Goal: Task Accomplishment & Management: Complete application form

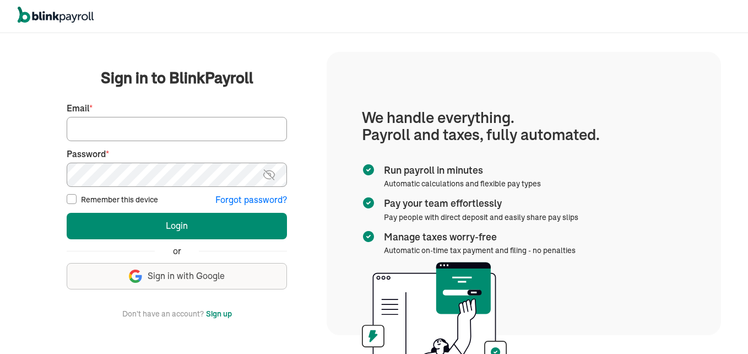
drag, startPoint x: 0, startPoint y: 0, endPoint x: 181, endPoint y: 124, distance: 219.6
click at [181, 124] on input "Email *" at bounding box center [177, 129] width 220 height 24
type input "admin@jaycarestaffingexperts.com"
click at [67, 213] on button "Login" at bounding box center [177, 226] width 220 height 26
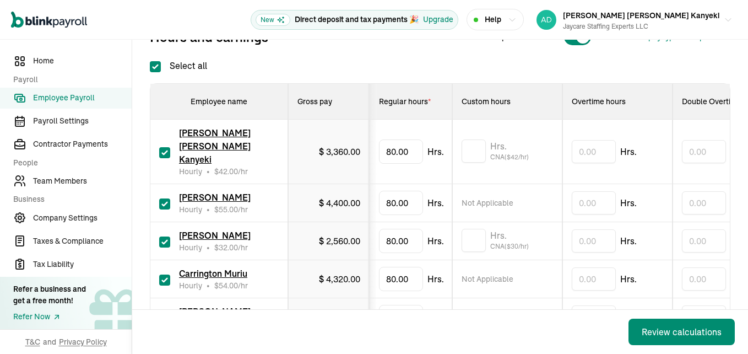
scroll to position [165, 0]
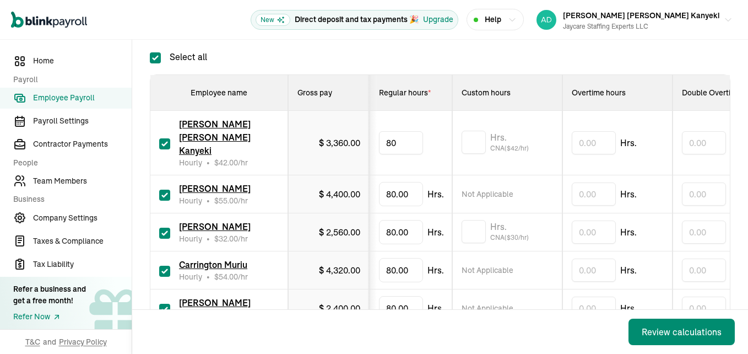
type input "8"
type input "40"
click at [480, 131] on input "text" at bounding box center [474, 142] width 24 height 23
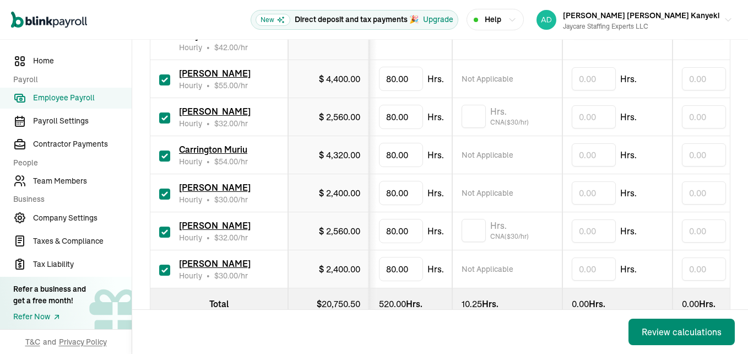
scroll to position [290, 0]
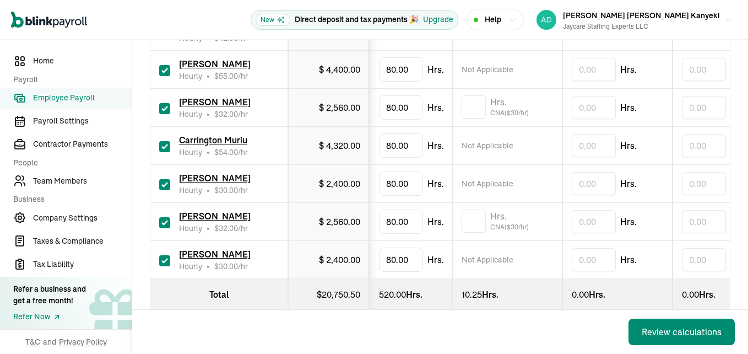
type input "10.25"
type input "8"
type input "24"
type input "8"
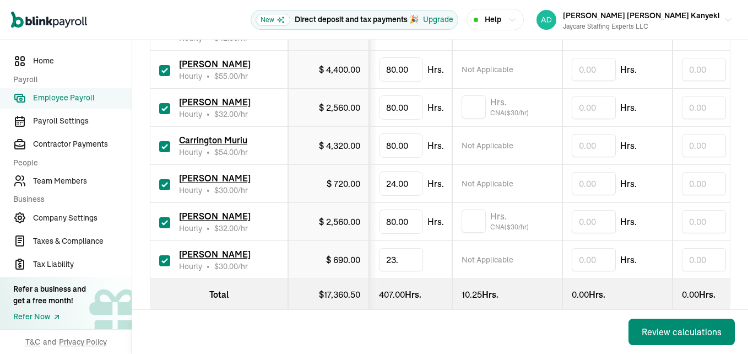
type input "23.4"
type input "8"
type input "40"
click at [479, 209] on input "text" at bounding box center [474, 220] width 24 height 23
type input "8"
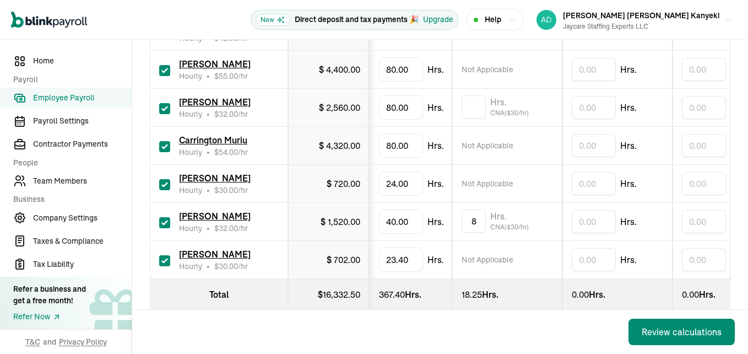
click at [183, 310] on div "Back Review calculations" at bounding box center [440, 332] width 616 height 44
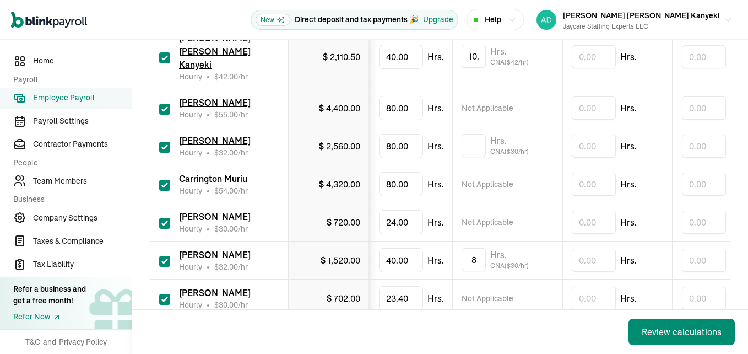
scroll to position [235, 0]
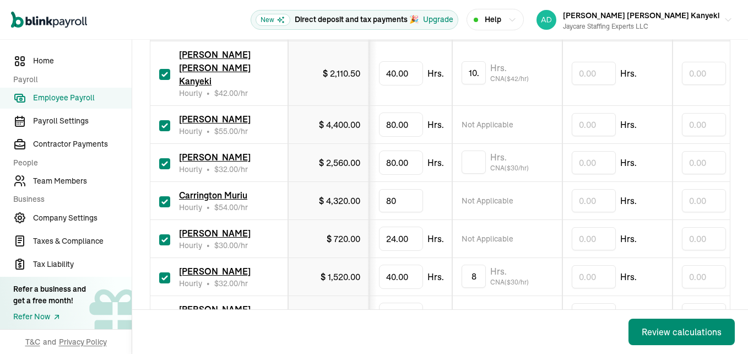
type input "8"
type input "3"
type input "4"
type input "50"
type input "8"
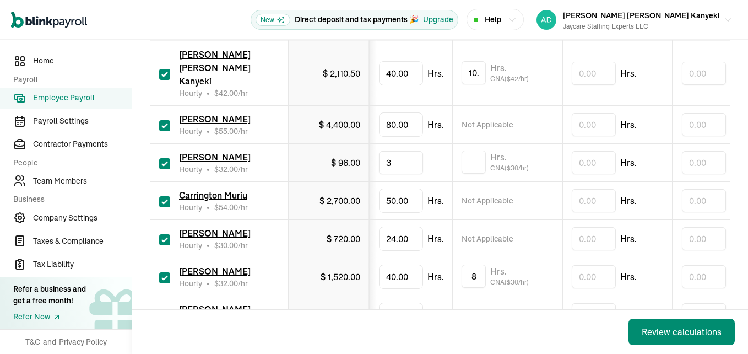
type input "32"
type input "8"
type input "42.25"
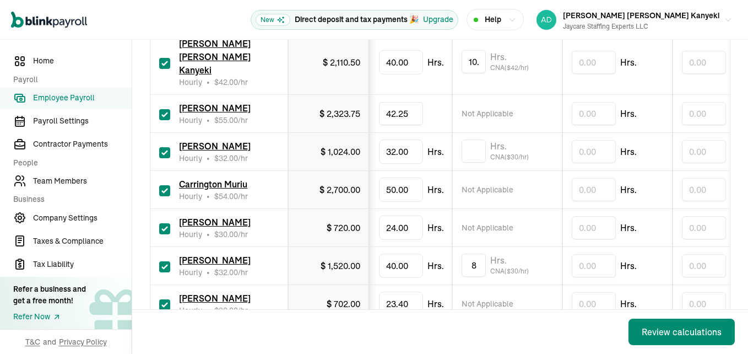
scroll to position [290, 0]
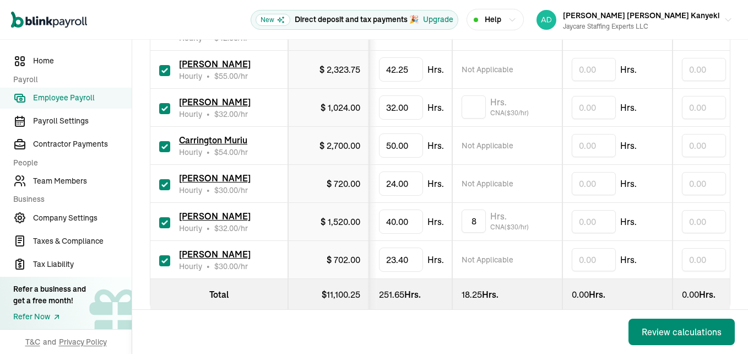
click at [528, 320] on div "Back Review calculations" at bounding box center [440, 332] width 616 height 44
click at [660, 337] on div "Review calculations" at bounding box center [682, 331] width 80 height 13
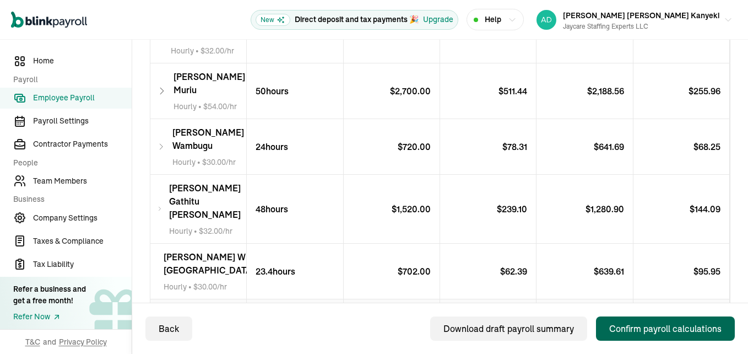
click at [629, 328] on div "Confirm payroll calculations" at bounding box center [665, 328] width 112 height 13
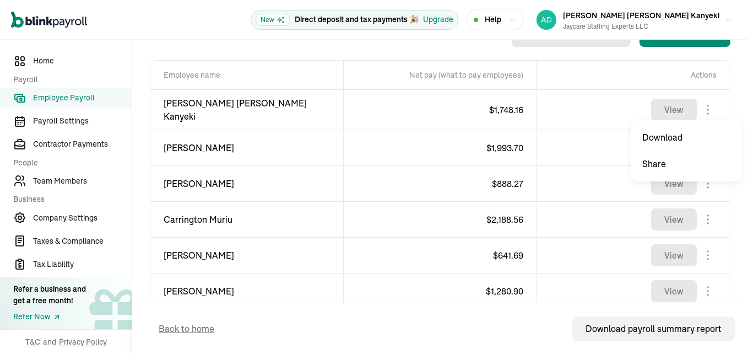
click at [699, 104] on body "Open main menu New Direct deposit and tax payments 🎉 Upgrade Help Jane Caroline…" at bounding box center [374, 177] width 748 height 354
click at [703, 140] on body "Open main menu New Direct deposit and tax payments 🎉 Upgrade Help Jane Caroline…" at bounding box center [374, 177] width 748 height 354
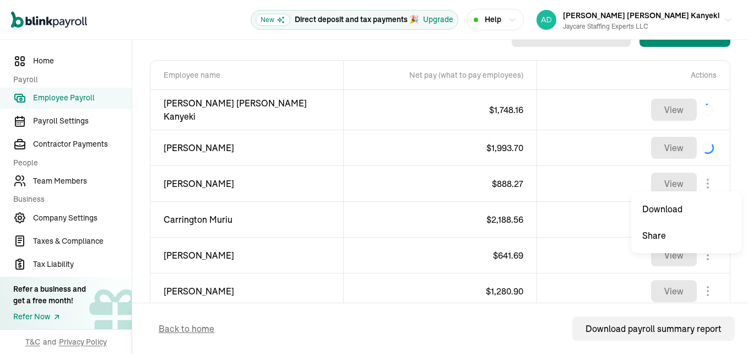
click at [701, 179] on body "Open main menu New Direct deposit and tax payments 🎉 Upgrade Help Jane Caroline…" at bounding box center [374, 177] width 748 height 354
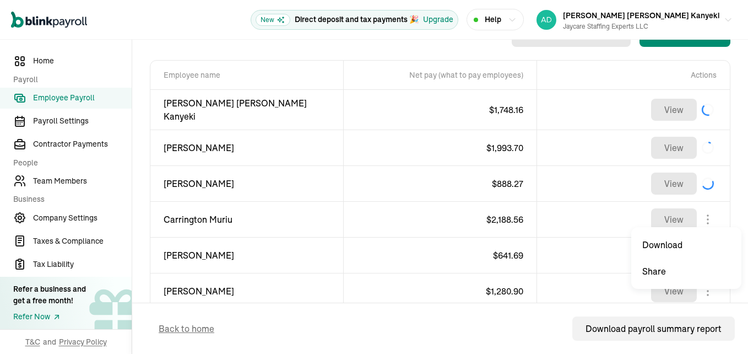
click at [702, 215] on body "Open main menu New Direct deposit and tax payments 🎉 Upgrade Help Jane Caroline…" at bounding box center [374, 177] width 748 height 354
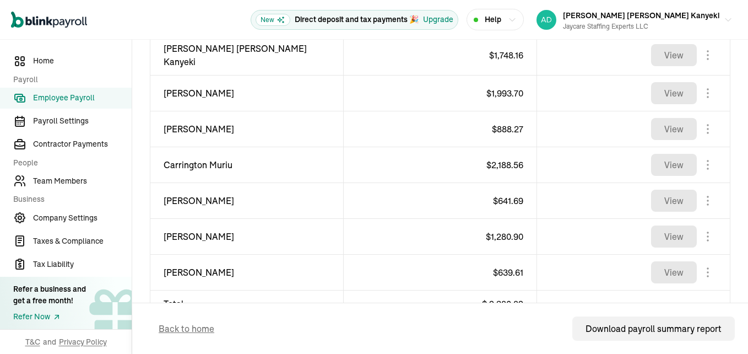
scroll to position [493, 0]
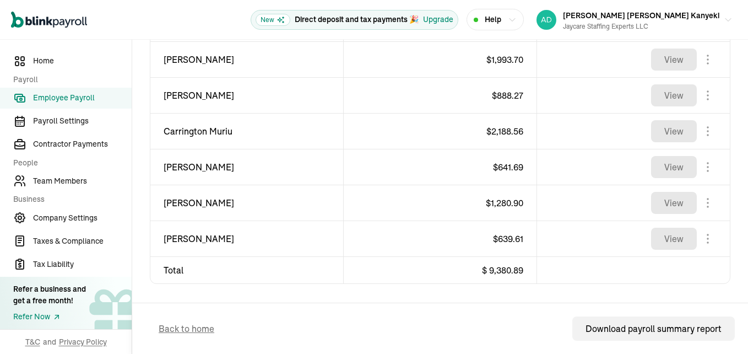
click at [699, 165] on body "Open main menu New Direct deposit and tax payments 🎉 Upgrade Help Jane Caroline…" at bounding box center [374, 177] width 748 height 354
click at [697, 198] on body "Open main menu New Direct deposit and tax payments 🎉 Upgrade Help Jane Caroline…" at bounding box center [374, 177] width 748 height 354
click at [700, 233] on body "Open main menu New Direct deposit and tax payments 🎉 Upgrade Help Jane Caroline…" at bounding box center [374, 177] width 748 height 354
click at [701, 197] on body "Open main menu New Direct deposit and tax payments 🎉 Upgrade Help Jane Caroline…" at bounding box center [374, 177] width 748 height 354
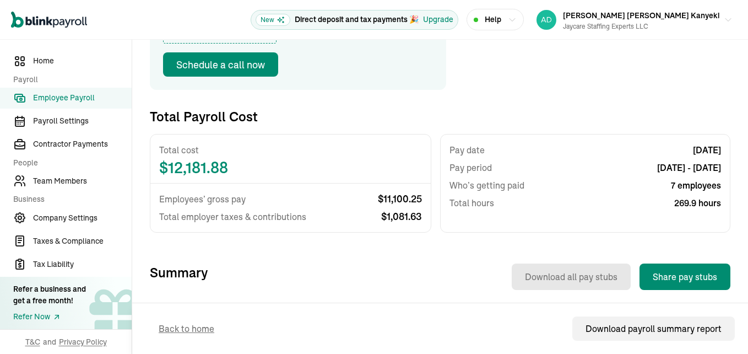
scroll to position [0, 0]
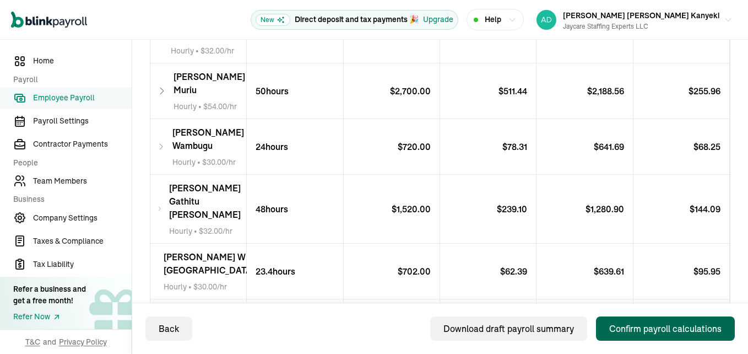
click at [629, 328] on div "Confirm payroll calculations" at bounding box center [665, 328] width 112 height 13
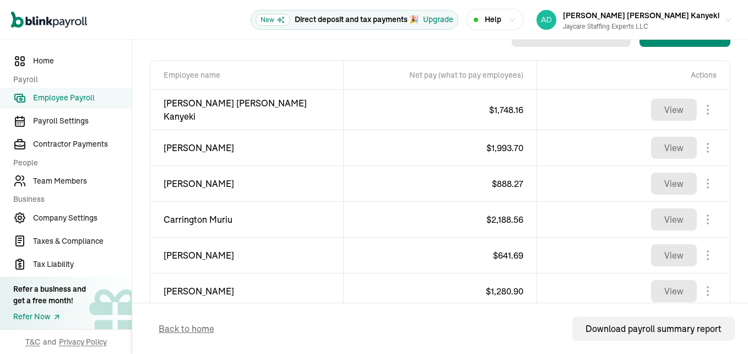
click at [699, 104] on body "Open main menu New Direct deposit and tax payments 🎉 Upgrade Help [PERSON_NAME]…" at bounding box center [374, 177] width 748 height 354
click at [703, 140] on body "Open main menu New Direct deposit and tax payments 🎉 Upgrade Help [PERSON_NAME]…" at bounding box center [374, 177] width 748 height 354
click at [701, 179] on body "Open main menu New Direct deposit and tax payments 🎉 Upgrade Help [PERSON_NAME]…" at bounding box center [374, 177] width 748 height 354
click at [702, 215] on body "Open main menu New Direct deposit and tax payments 🎉 Upgrade Help [PERSON_NAME]…" at bounding box center [374, 177] width 748 height 354
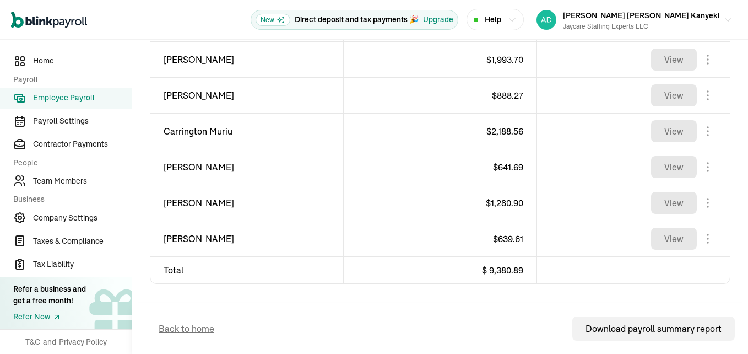
click at [699, 165] on body "Open main menu New Direct deposit and tax payments 🎉 Upgrade Help [PERSON_NAME]…" at bounding box center [374, 177] width 748 height 354
click at [697, 198] on body "Open main menu New Direct deposit and tax payments 🎉 Upgrade Help [PERSON_NAME]…" at bounding box center [374, 177] width 748 height 354
click at [700, 233] on body "Open main menu New Direct deposit and tax payments 🎉 Upgrade Help [PERSON_NAME]…" at bounding box center [374, 177] width 748 height 354
click at [701, 197] on body "Open main menu New Direct deposit and tax payments 🎉 Upgrade Help [PERSON_NAME]…" at bounding box center [374, 177] width 748 height 354
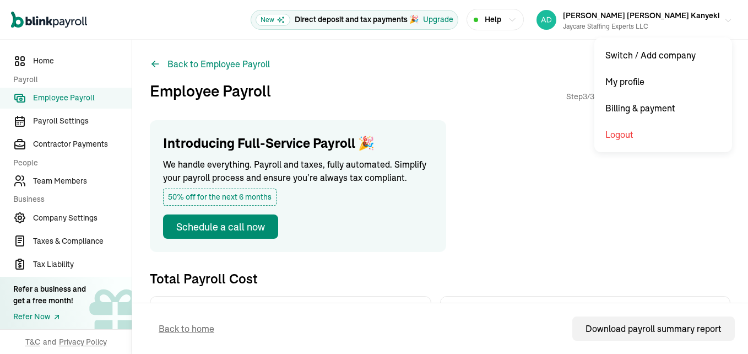
click at [724, 17] on icon "button" at bounding box center [728, 20] width 9 height 9
